Goal: Transaction & Acquisition: Purchase product/service

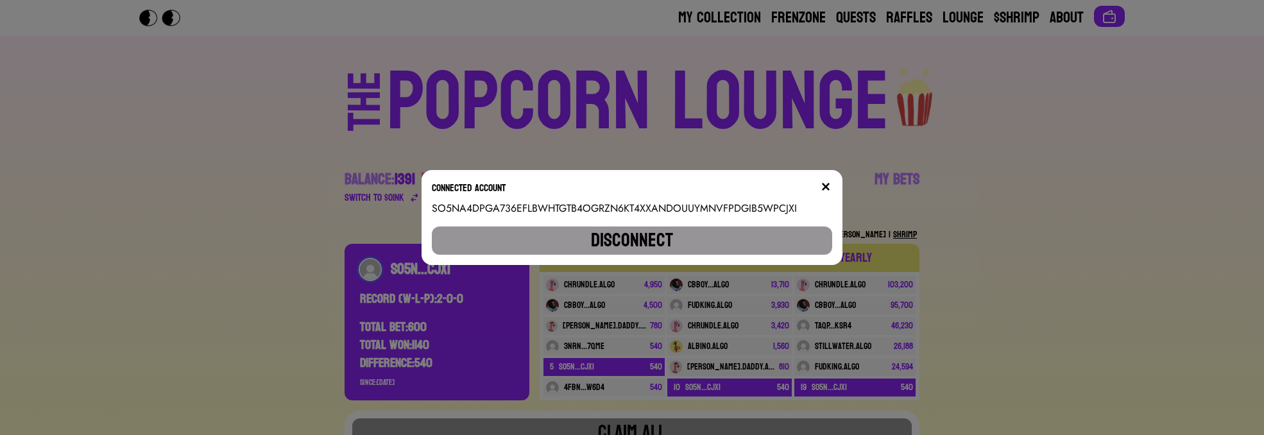
click at [821, 186] on div "Connected account" at bounding box center [632, 190] width 401 height 21
click at [829, 179] on div "Connected account SO5NA4DPGA736EFLBWHTGTB4OGRZN6KT4XXANDOUUYMNVFPDGIB5WPCJXI Di…" at bounding box center [631, 217] width 421 height 95
click at [831, 187] on img at bounding box center [825, 187] width 10 height 10
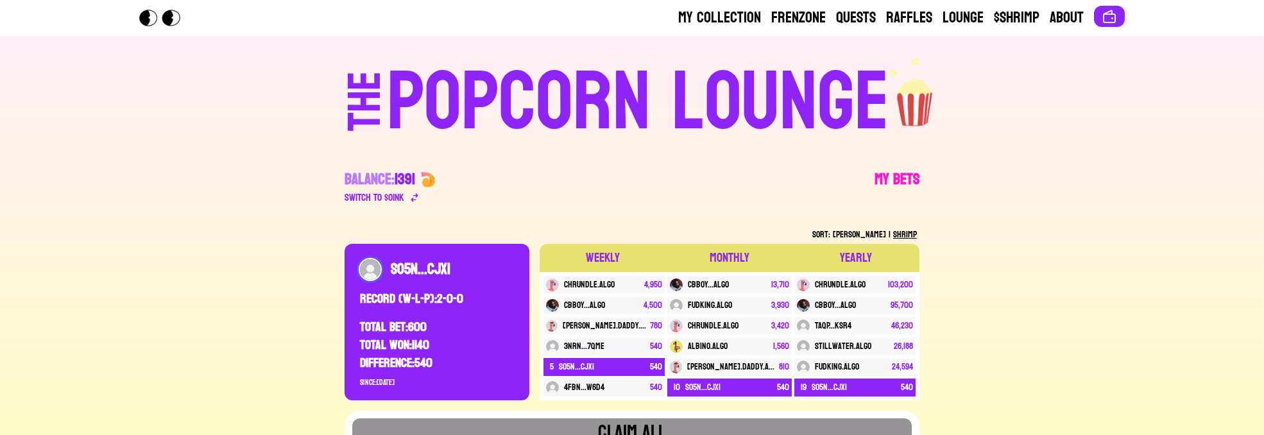
click at [900, 169] on link "My Bets" at bounding box center [896, 187] width 45 height 36
click at [897, 182] on link "My Bets" at bounding box center [896, 187] width 45 height 36
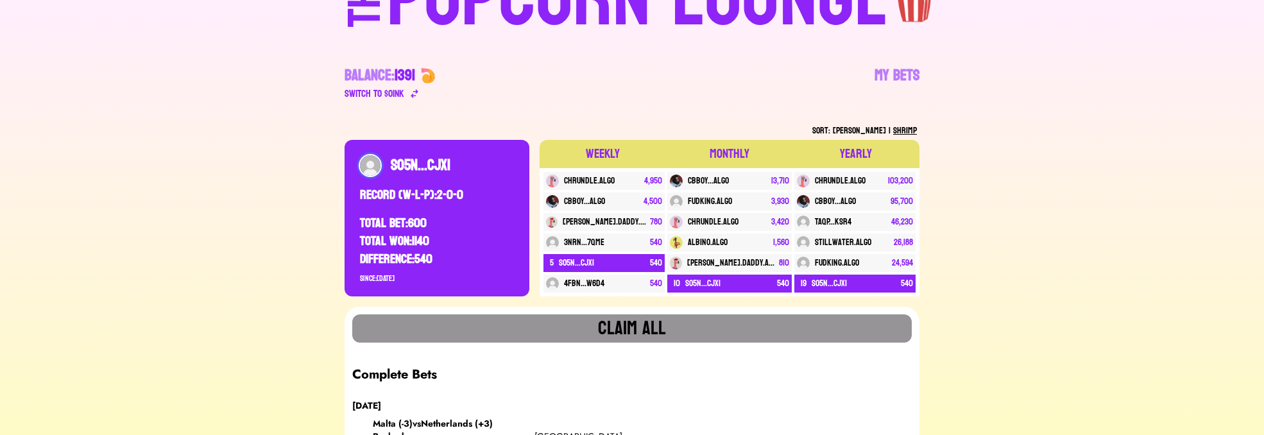
scroll to position [77, 0]
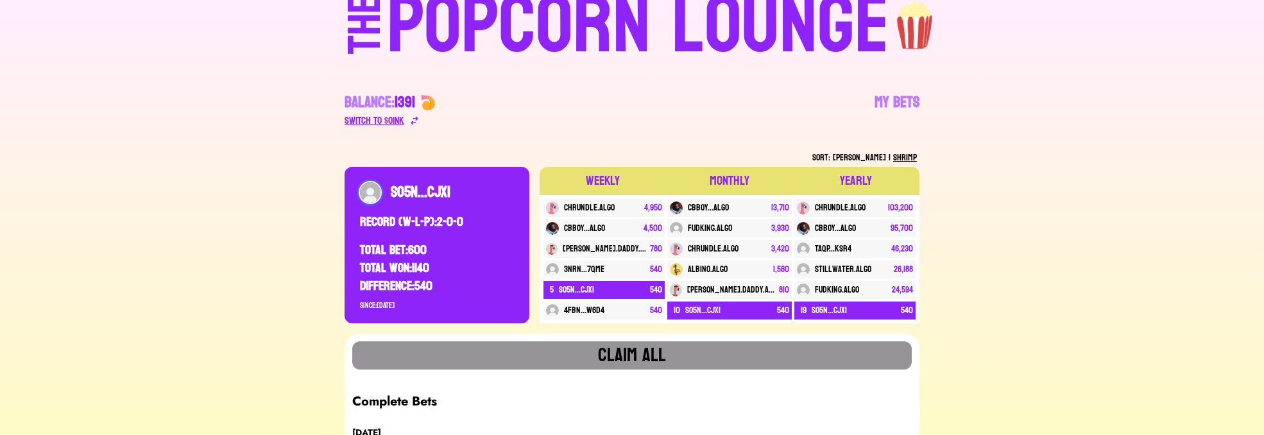
click at [385, 115] on div "Switch to $ OINK" at bounding box center [374, 120] width 60 height 15
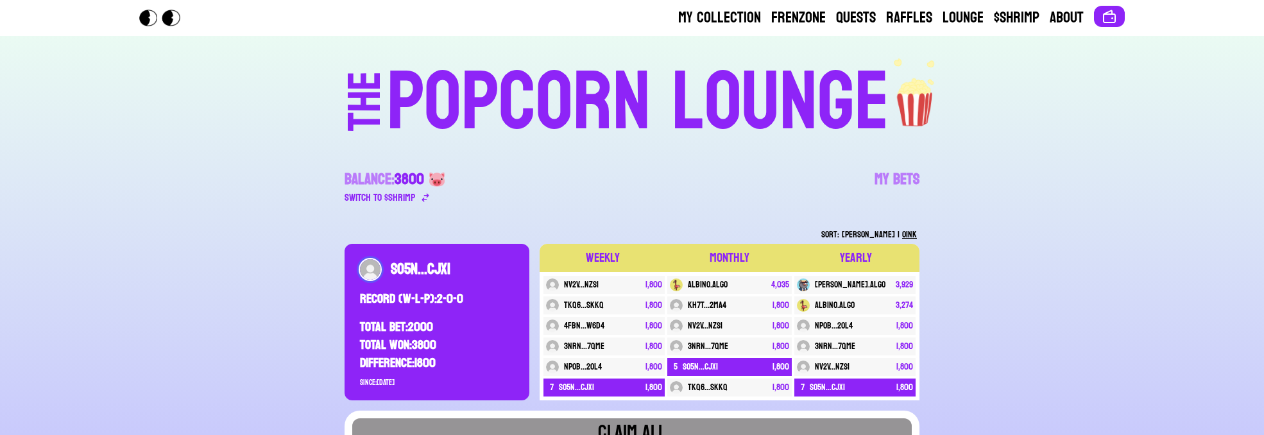
click at [491, 115] on div "POPCORN LOUNGE" at bounding box center [638, 103] width 502 height 82
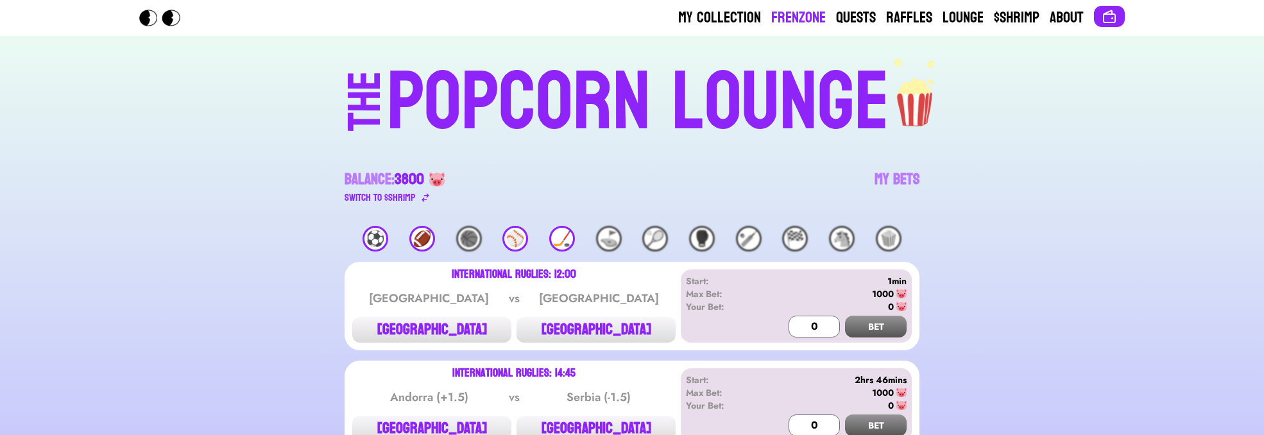
click at [788, 17] on link "Frenzone" at bounding box center [798, 18] width 55 height 21
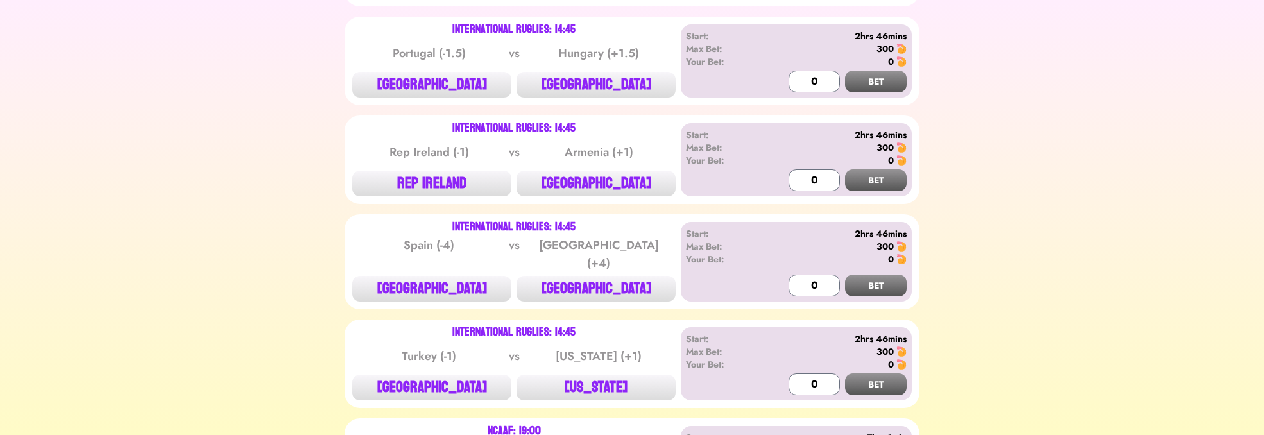
scroll to position [770, 0]
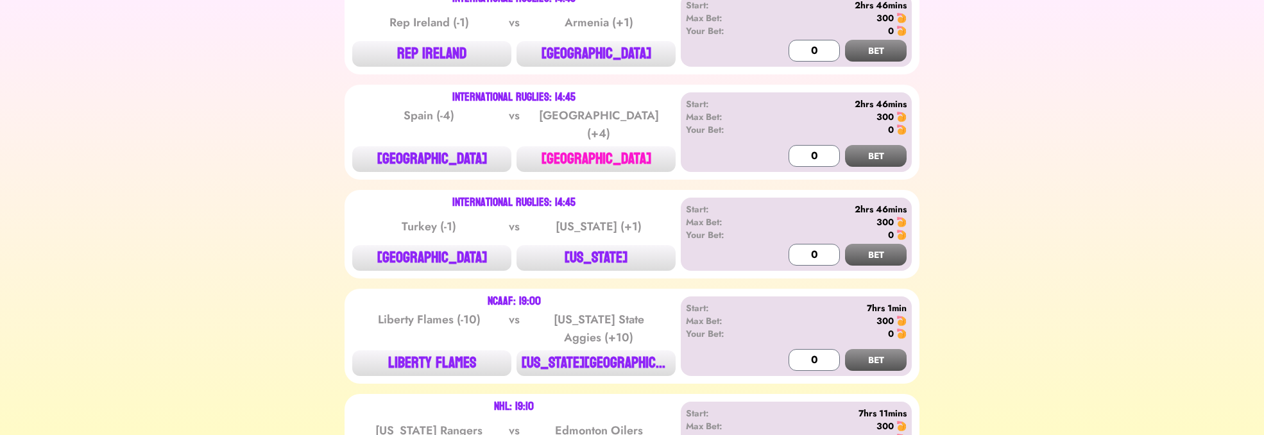
click at [596, 160] on button "[GEOGRAPHIC_DATA]" at bounding box center [595, 159] width 159 height 26
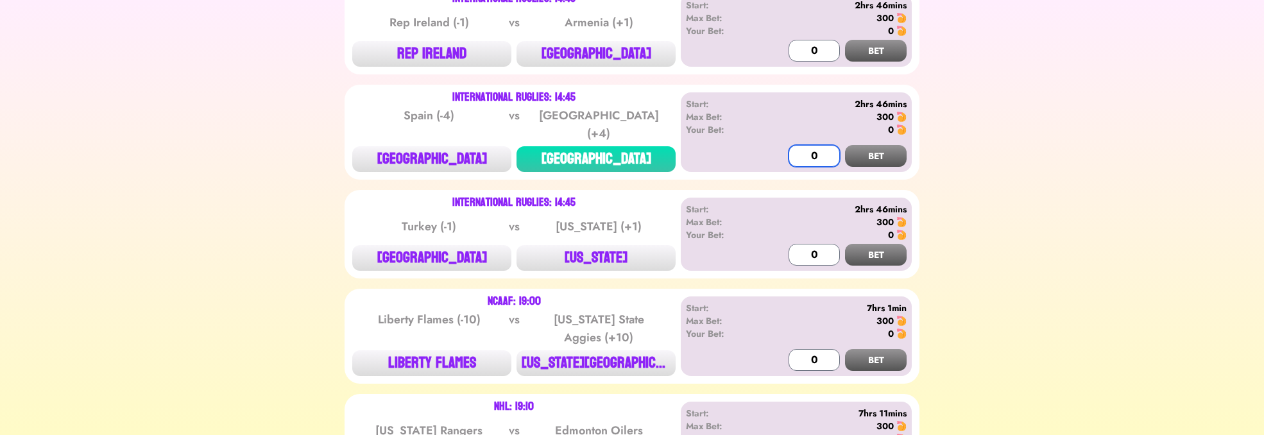
click at [814, 154] on input "0" at bounding box center [813, 156] width 51 height 22
click at [800, 149] on input "0" at bounding box center [813, 156] width 51 height 22
click at [846, 146] on button "BET" at bounding box center [876, 156] width 62 height 22
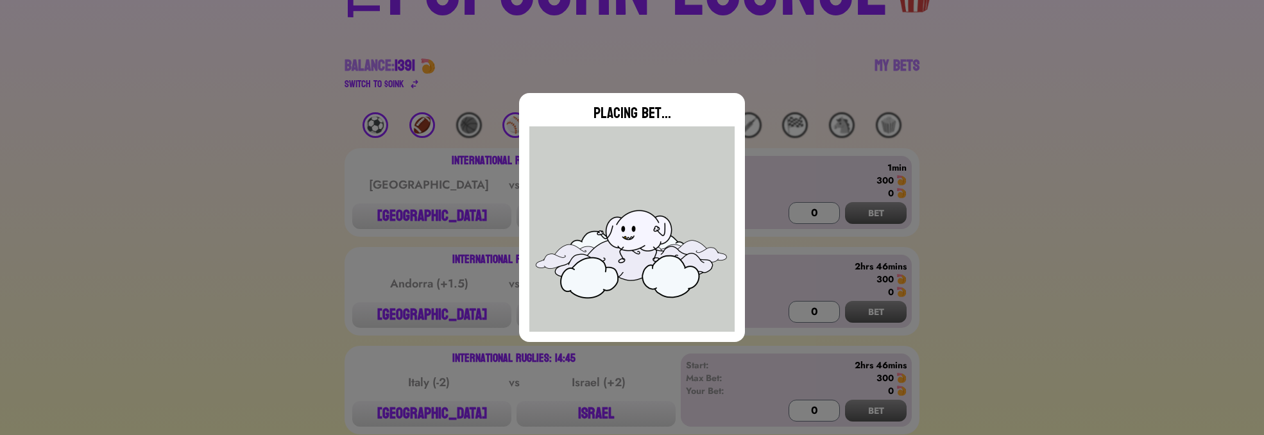
scroll to position [0, 0]
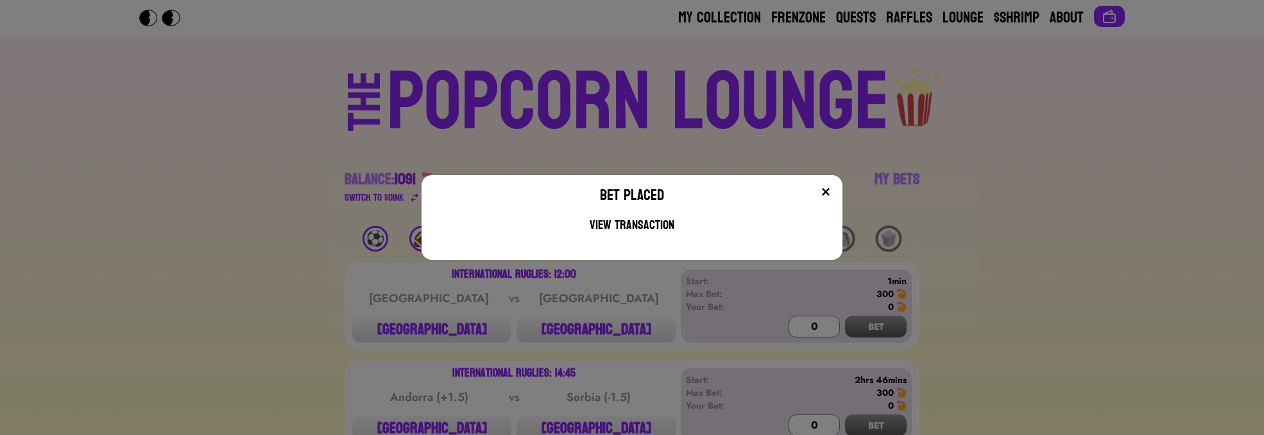
click at [832, 198] on button at bounding box center [825, 191] width 13 height 13
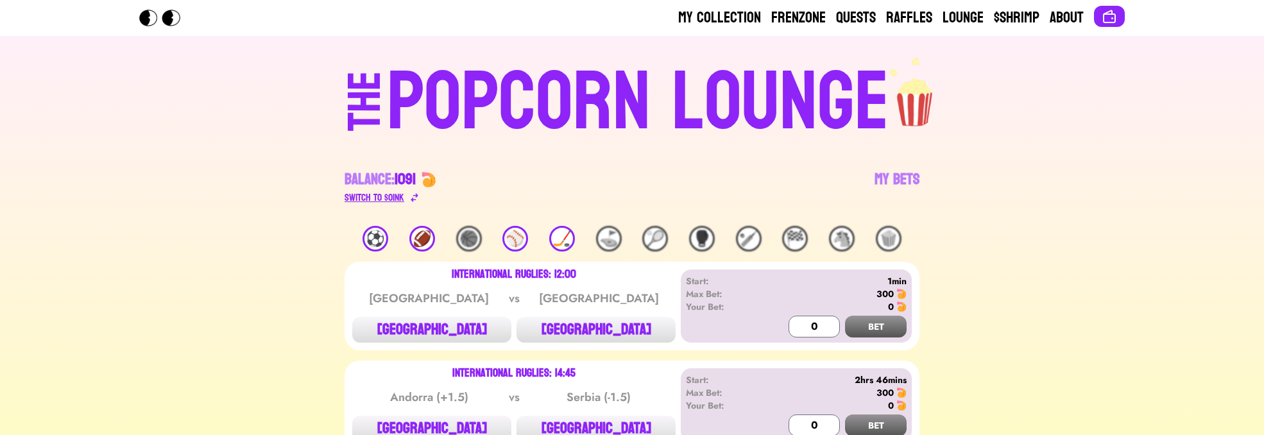
click at [359, 201] on div "Switch to $ OINK" at bounding box center [374, 197] width 60 height 15
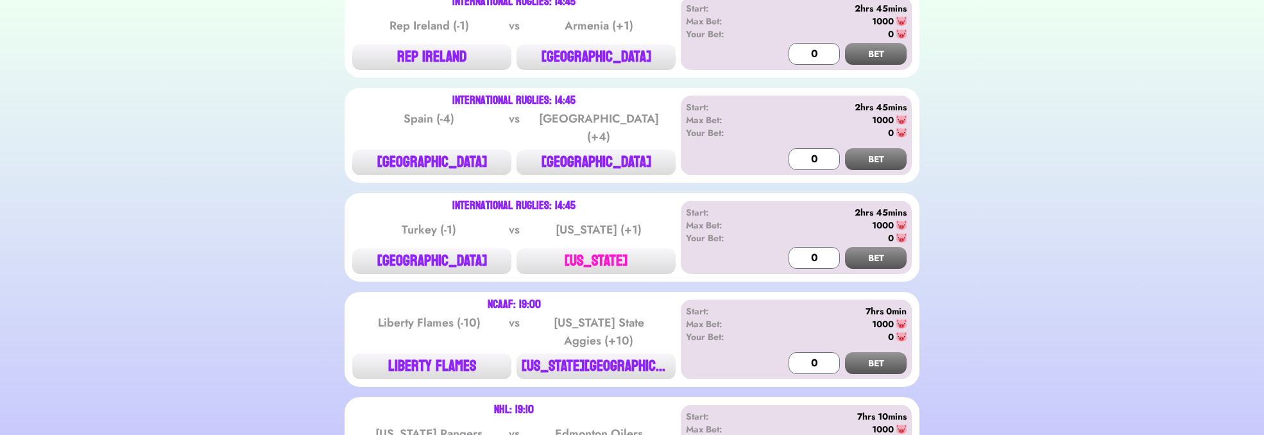
scroll to position [847, 0]
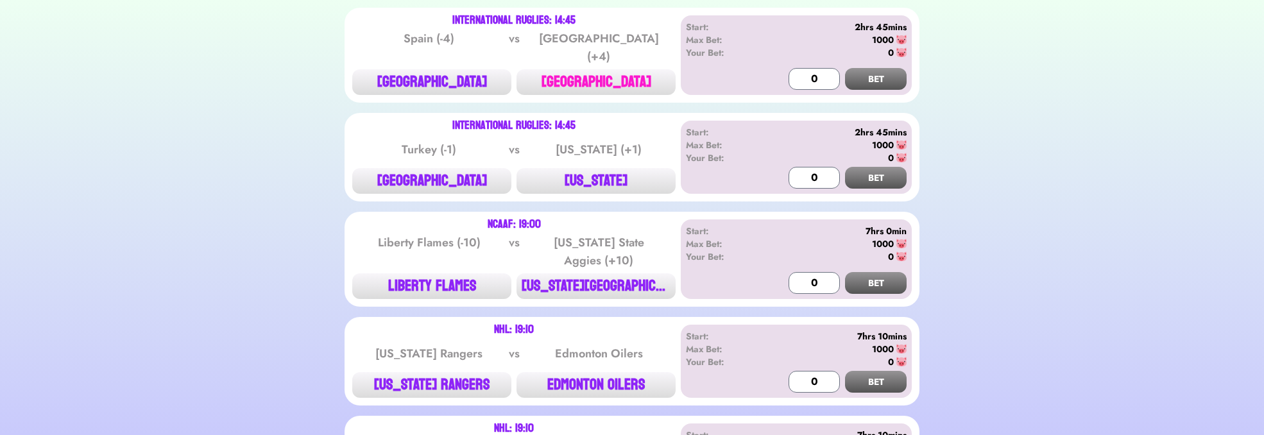
click at [612, 74] on button "[GEOGRAPHIC_DATA]" at bounding box center [595, 82] width 159 height 26
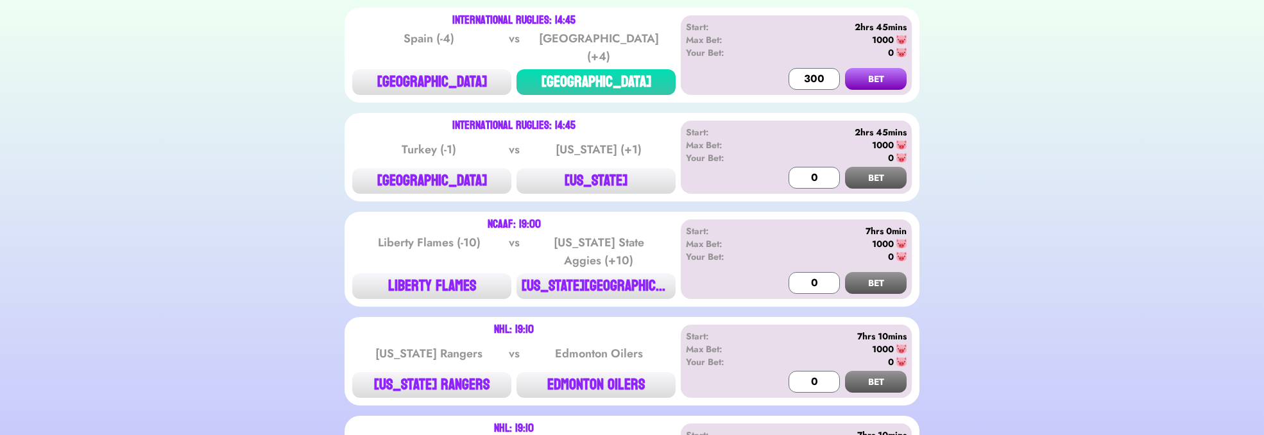
click at [868, 68] on button "BET" at bounding box center [876, 79] width 62 height 22
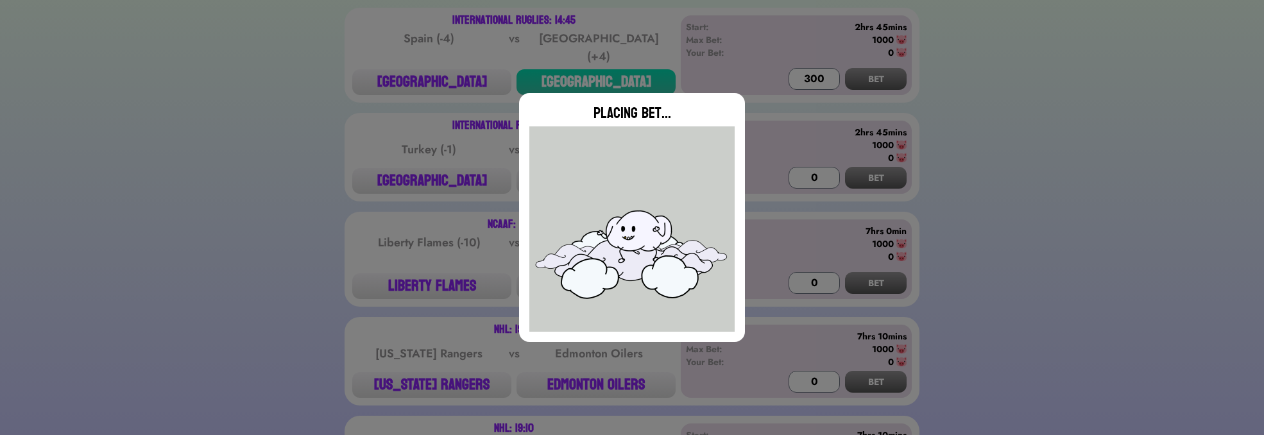
type input "0"
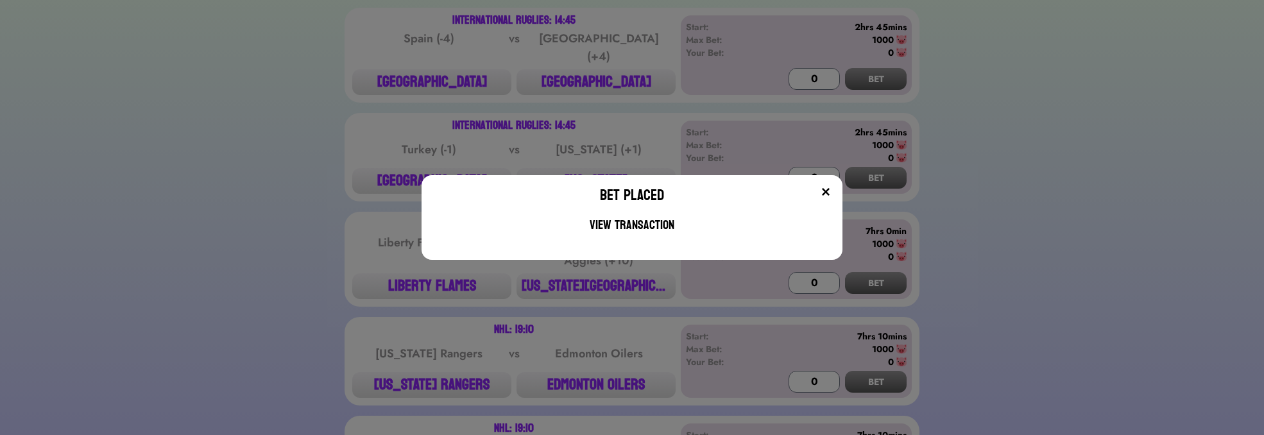
click at [839, 189] on div "Bet Placed View Transaction" at bounding box center [631, 217] width 421 height 85
click at [831, 191] on img at bounding box center [825, 192] width 10 height 10
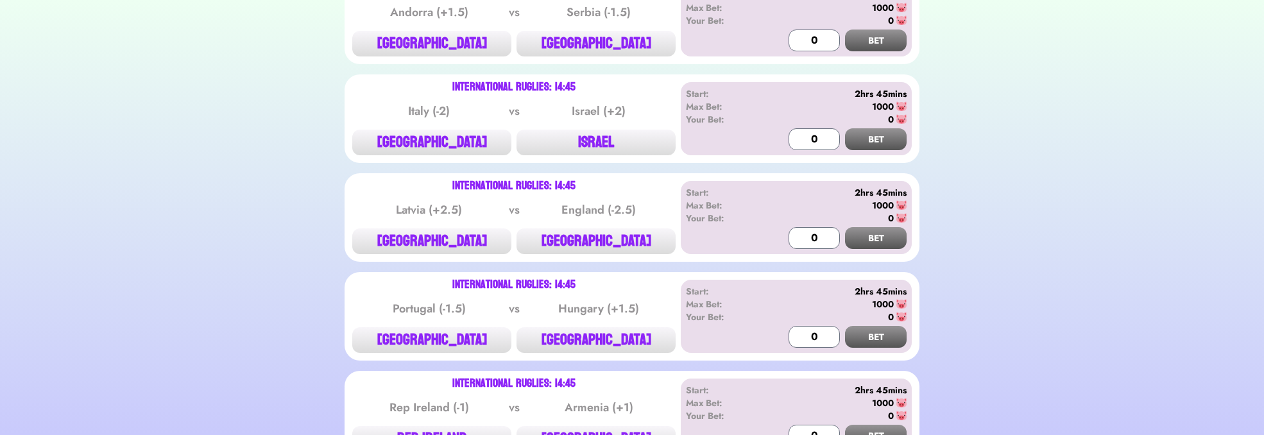
scroll to position [0, 0]
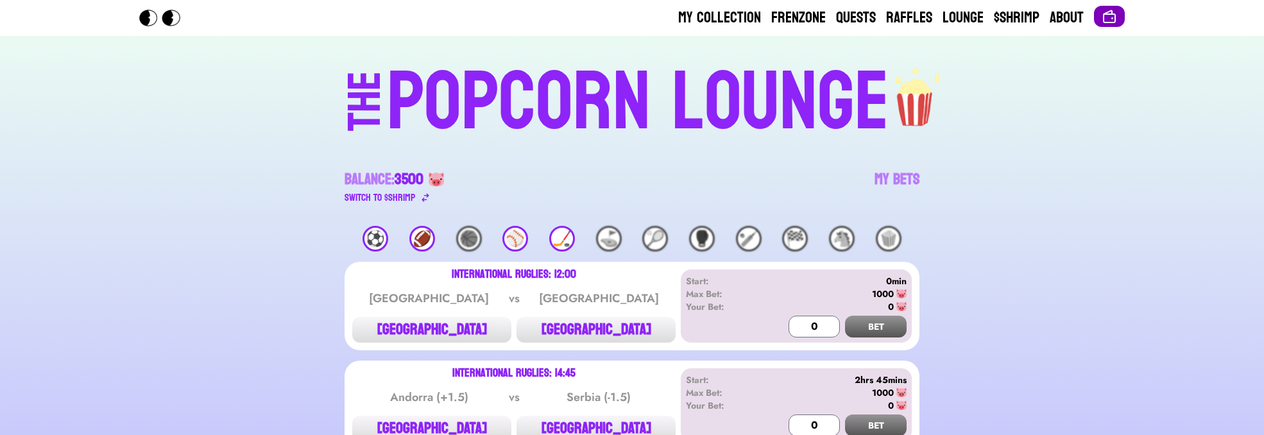
click at [1104, 9] on img at bounding box center [1108, 16] width 15 height 15
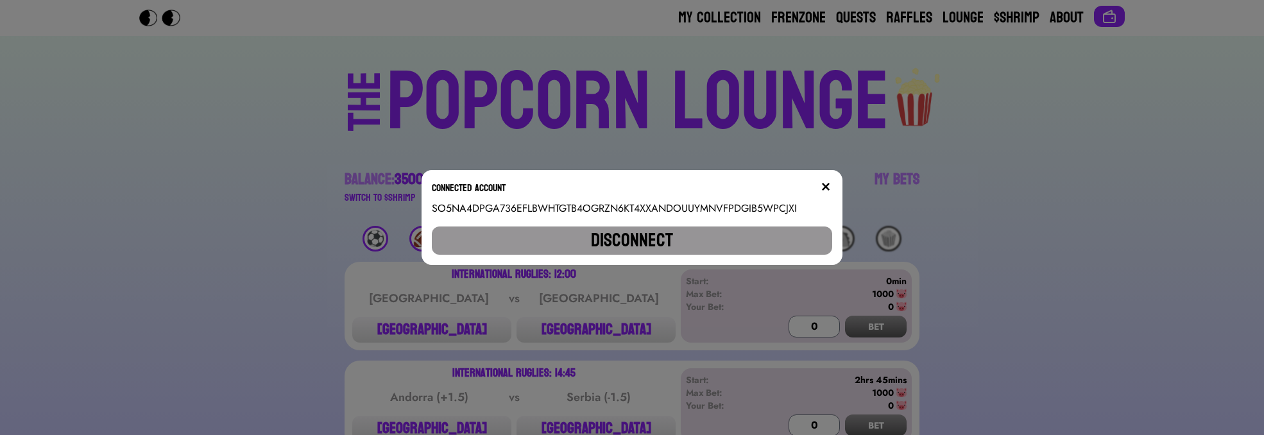
click at [648, 241] on button "Disconnect" at bounding box center [632, 240] width 401 height 28
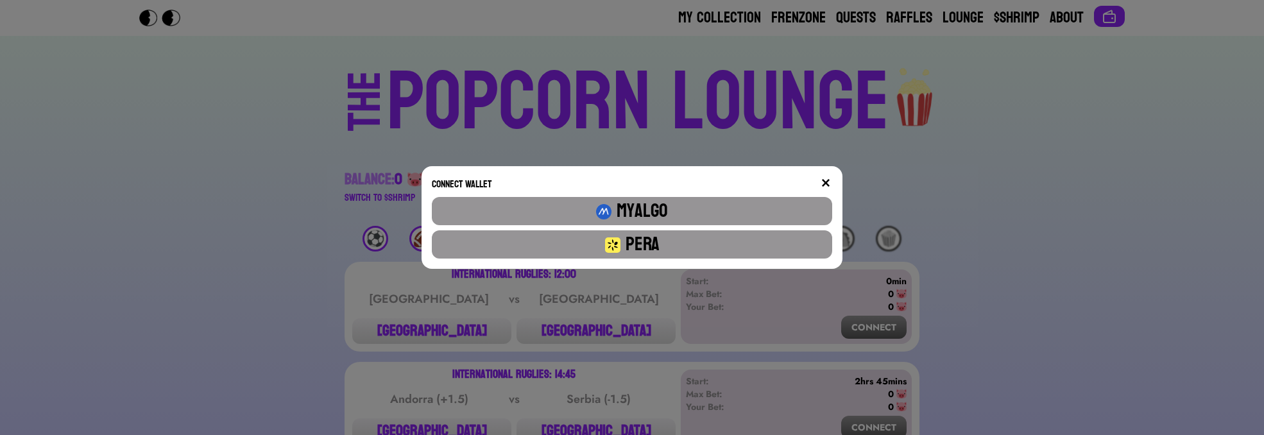
click at [660, 235] on button "Pera" at bounding box center [632, 244] width 401 height 28
